Goal: Task Accomplishment & Management: Manage account settings

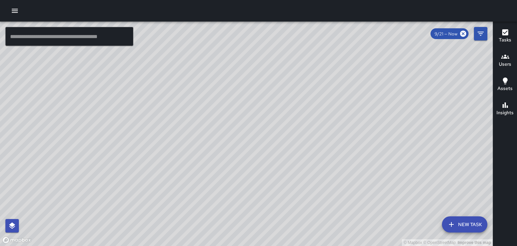
click at [505, 62] on h6 "Users" at bounding box center [505, 64] width 12 height 7
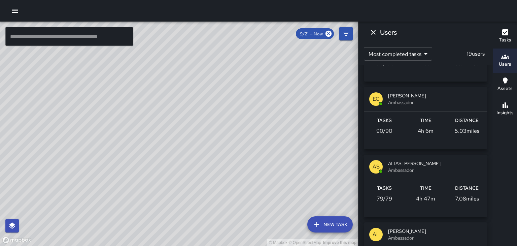
scroll to position [39, 0]
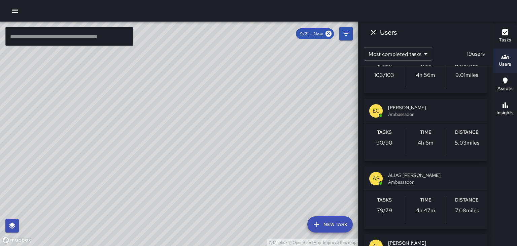
click at [401, 115] on span "Ambassador" at bounding box center [435, 114] width 94 height 7
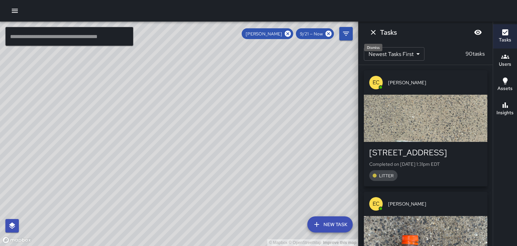
click at [373, 32] on icon "Dismiss" at bounding box center [373, 32] width 8 height 8
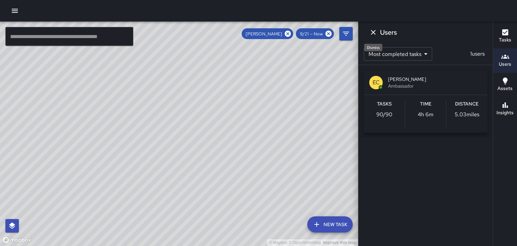
click at [373, 32] on icon "Dismiss" at bounding box center [373, 32] width 8 height 8
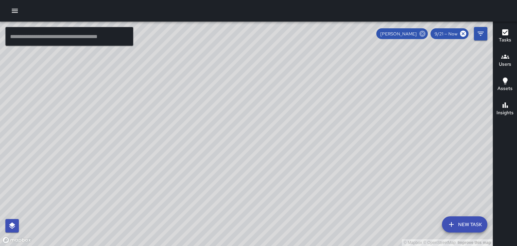
click at [423, 34] on icon at bounding box center [422, 33] width 7 height 7
click at [508, 61] on h6 "Users" at bounding box center [505, 64] width 12 height 7
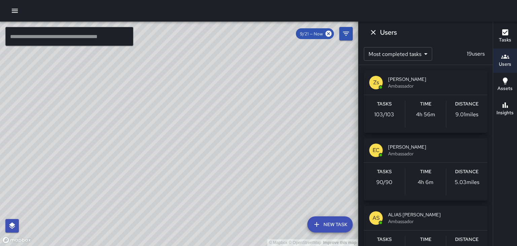
click at [407, 81] on span "[PERSON_NAME]" at bounding box center [435, 79] width 94 height 7
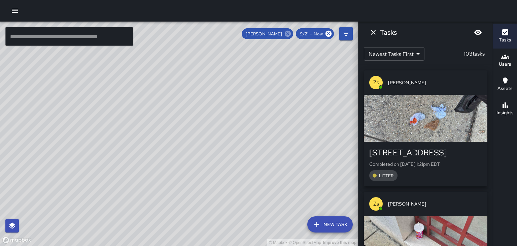
click at [289, 31] on icon at bounding box center [288, 34] width 6 height 6
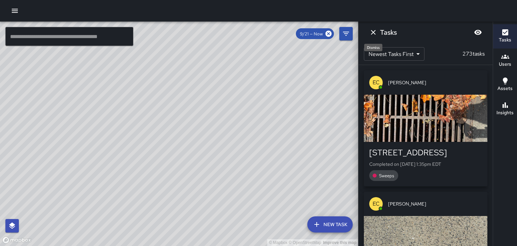
click at [373, 32] on icon "Dismiss" at bounding box center [373, 32] width 5 height 5
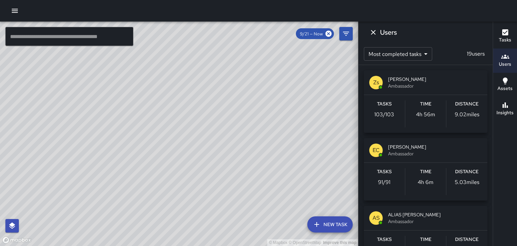
click at [393, 215] on span "ALIAS [PERSON_NAME]" at bounding box center [435, 214] width 94 height 7
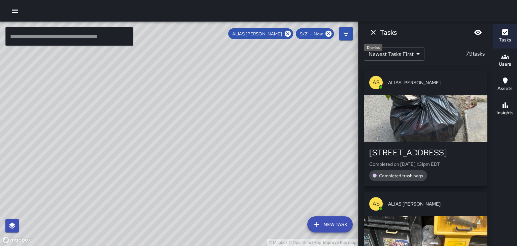
click at [374, 33] on icon "Dismiss" at bounding box center [373, 32] width 5 height 5
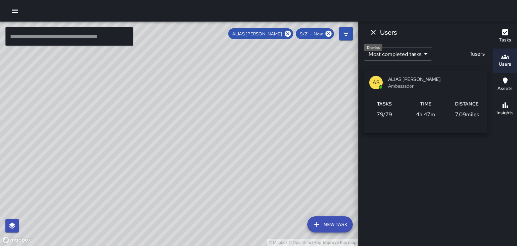
click at [374, 33] on icon "Dismiss" at bounding box center [373, 32] width 5 height 5
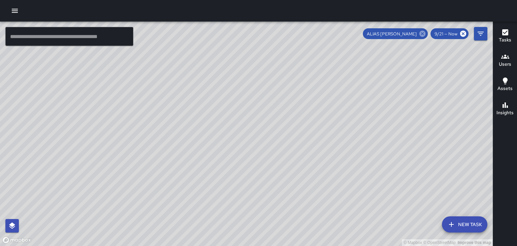
click at [421, 32] on icon at bounding box center [423, 34] width 6 height 6
click at [503, 64] on h6 "Users" at bounding box center [505, 64] width 12 height 7
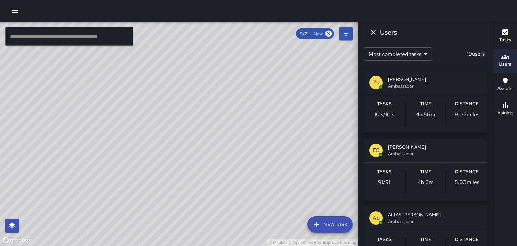
click at [412, 211] on span "ALIAS [PERSON_NAME]" at bounding box center [435, 214] width 94 height 7
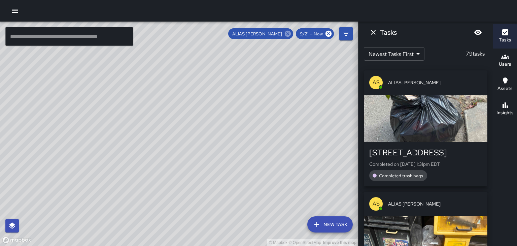
click at [289, 33] on icon at bounding box center [288, 34] width 6 height 6
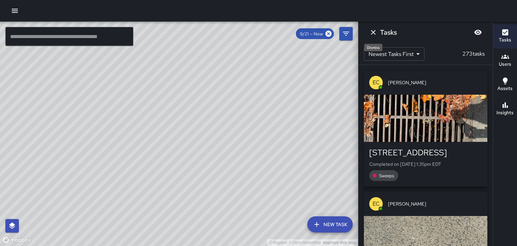
click at [374, 33] on icon "Dismiss" at bounding box center [373, 32] width 5 height 5
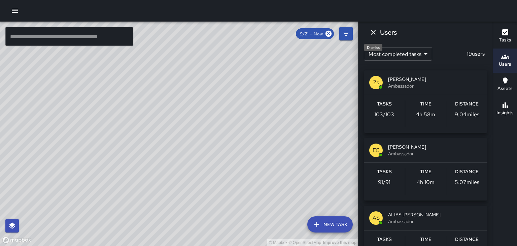
click at [374, 33] on icon "Dismiss" at bounding box center [373, 32] width 5 height 5
